Goal: Transaction & Acquisition: Purchase product/service

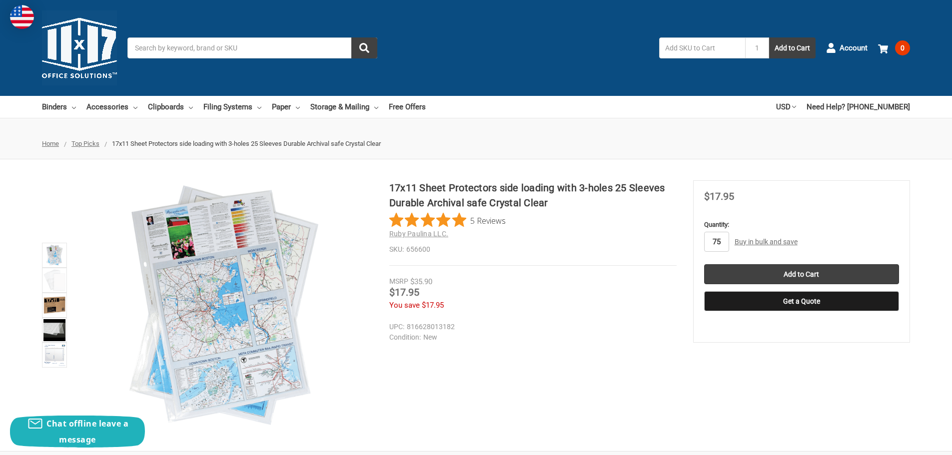
click at [719, 246] on input "75" at bounding box center [716, 242] width 25 height 20
type input "3"
click at [674, 148] on ul "Home Top Picks 17x11 Sheet Protectors side loading with 3-holes 25 Sleeves Dura…" at bounding box center [476, 143] width 952 height 31
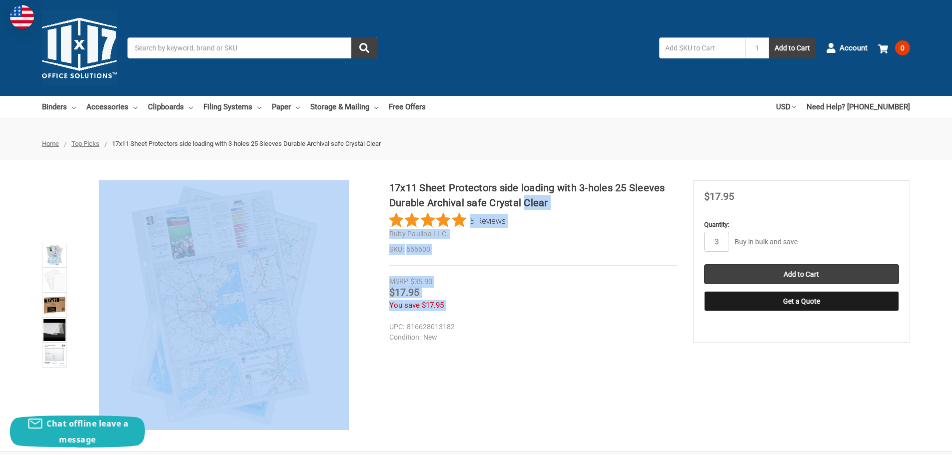
drag, startPoint x: 387, startPoint y: 187, endPoint x: 522, endPoint y: 209, distance: 136.8
click at [522, 209] on div "17x11 Sheet Protectors side loading with 3-holes 25 Sleeves Durable Archival sa…" at bounding box center [476, 305] width 952 height 250
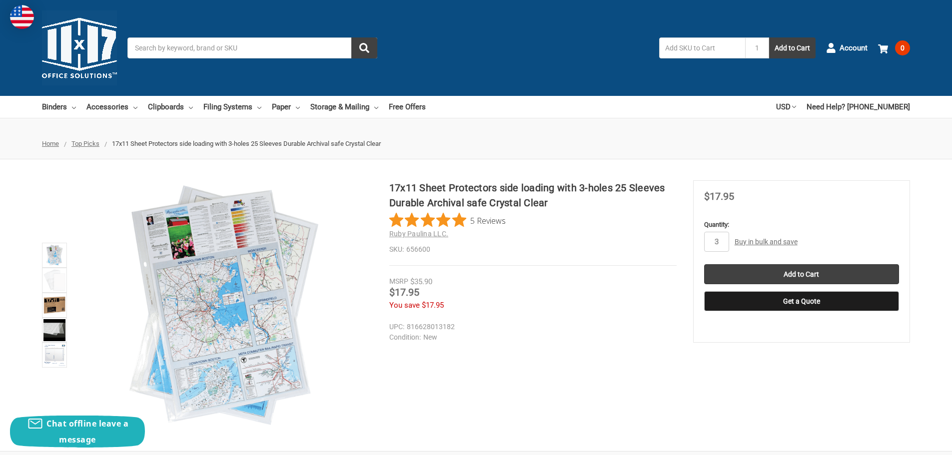
click at [563, 128] on div at bounding box center [476, 123] width 952 height 10
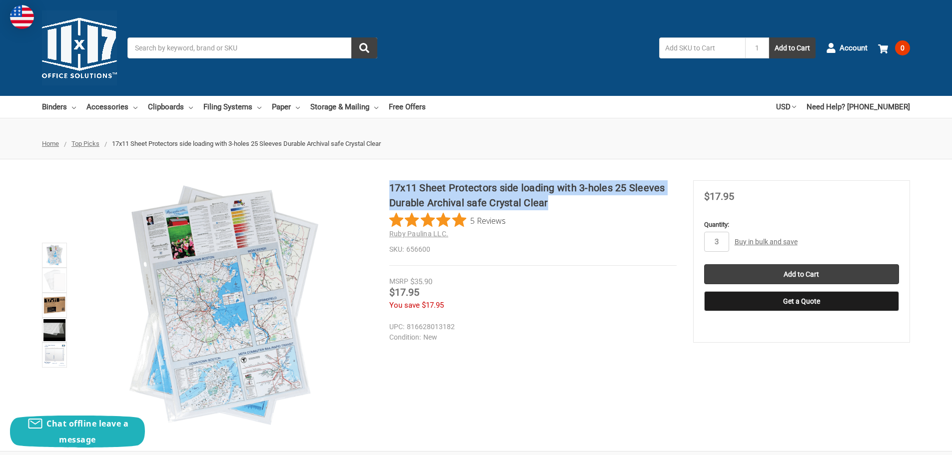
drag, startPoint x: 542, startPoint y: 201, endPoint x: 389, endPoint y: 186, distance: 153.7
click at [389, 186] on h1 "17x11 Sheet Protectors side loading with 3-holes 25 Sleeves Durable Archival sa…" at bounding box center [532, 195] width 287 height 30
copy h1 "17x11 Sheet Protectors side loading with 3-holes 25 Sleeves Durable Archival sa…"
